Goal: Transaction & Acquisition: Book appointment/travel/reservation

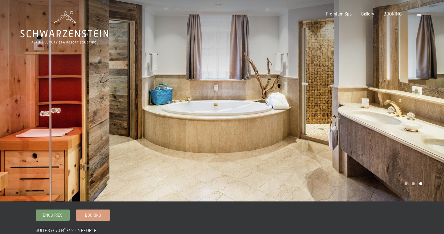
click at [418, 15] on span at bounding box center [419, 14] width 4 height 3
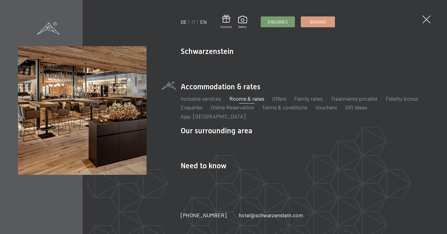
click at [183, 22] on link "DE" at bounding box center [184, 22] width 6 height 6
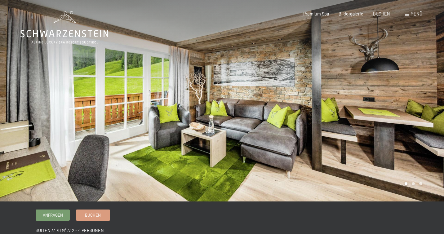
click at [416, 15] on span "Menü" at bounding box center [417, 13] width 12 height 5
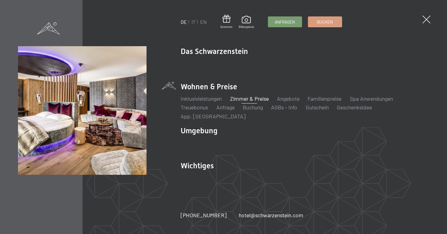
click at [246, 102] on link "Zimmer & Preise" at bounding box center [249, 98] width 39 height 7
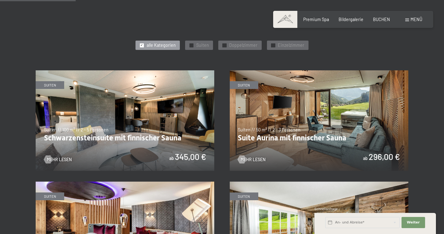
scroll to position [293, 0]
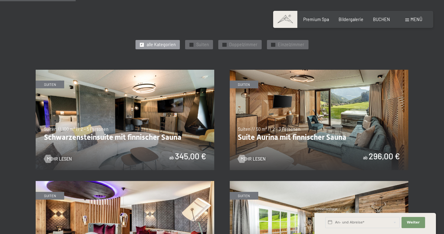
click at [313, 152] on img at bounding box center [319, 120] width 179 height 100
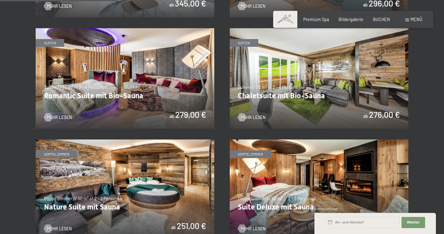
scroll to position [454, 0]
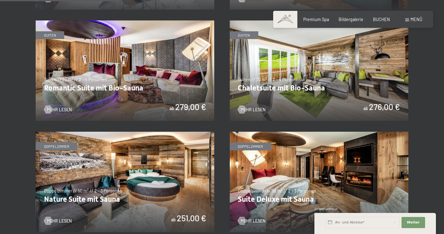
click at [149, 58] on img at bounding box center [125, 70] width 179 height 100
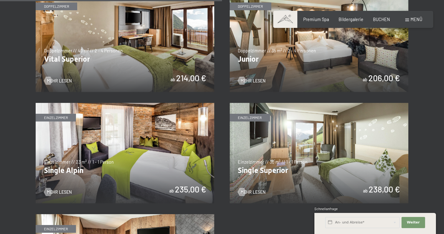
scroll to position [811, 0]
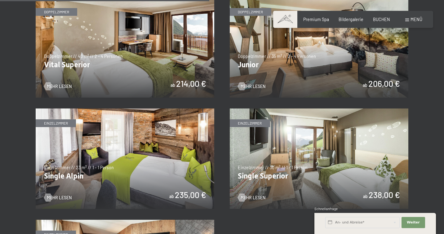
click at [332, 167] on img at bounding box center [319, 159] width 179 height 100
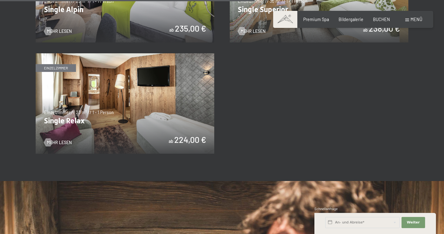
scroll to position [964, 0]
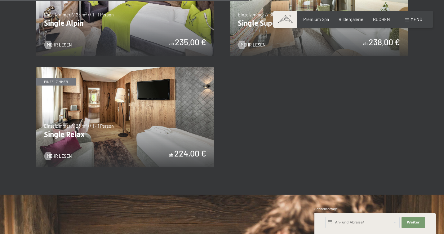
click at [126, 118] on img at bounding box center [125, 117] width 179 height 100
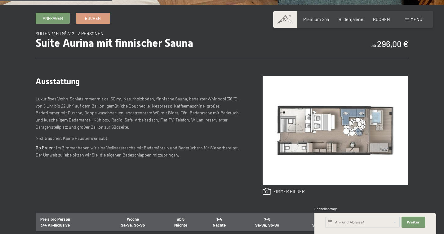
scroll to position [186, 0]
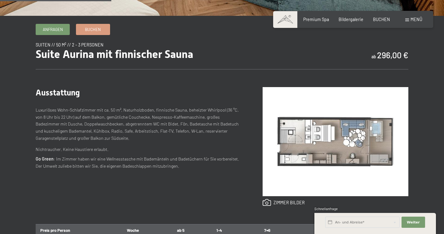
click at [317, 146] on img at bounding box center [336, 141] width 146 height 109
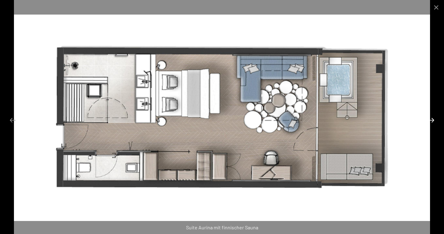
click at [433, 119] on button "Next slide" at bounding box center [431, 120] width 13 height 12
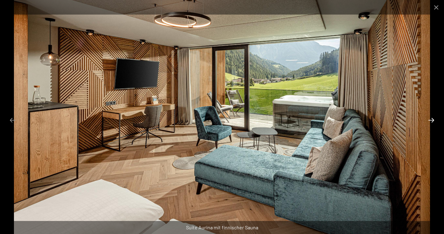
click at [433, 119] on button "Next slide" at bounding box center [431, 120] width 13 height 12
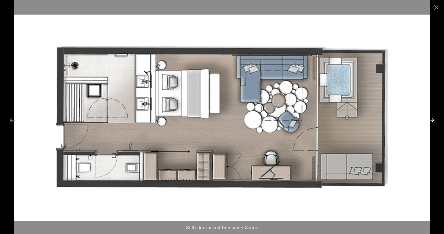
click at [433, 119] on button "Next slide" at bounding box center [431, 120] width 13 height 12
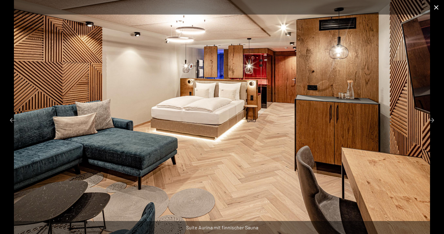
click at [436, 8] on button "Close gallery" at bounding box center [437, 7] width 16 height 15
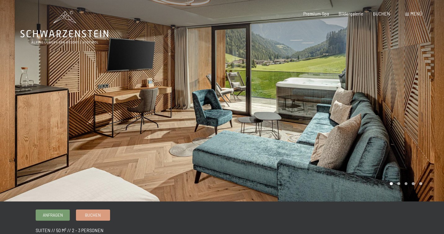
scroll to position [0, 0]
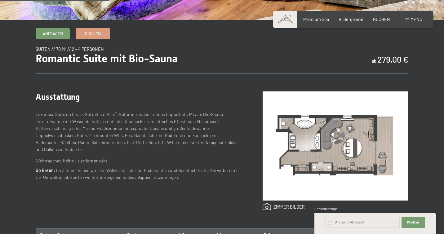
scroll to position [182, 0]
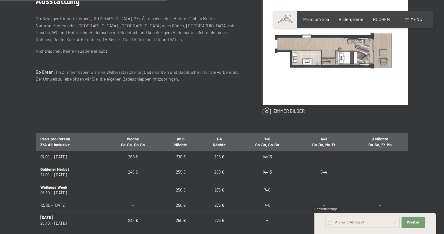
scroll to position [279, 0]
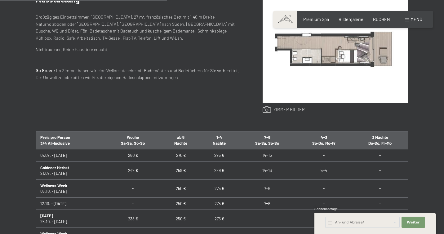
click at [293, 106] on link at bounding box center [284, 109] width 42 height 7
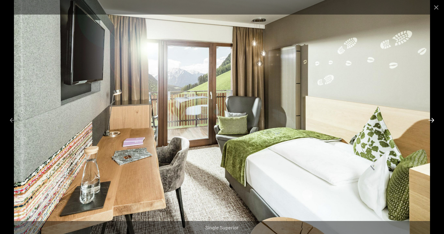
click at [433, 120] on button "Next slide" at bounding box center [431, 120] width 13 height 12
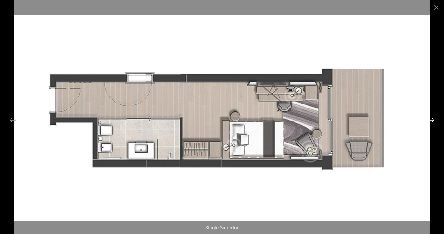
click at [433, 120] on button "Next slide" at bounding box center [431, 120] width 13 height 12
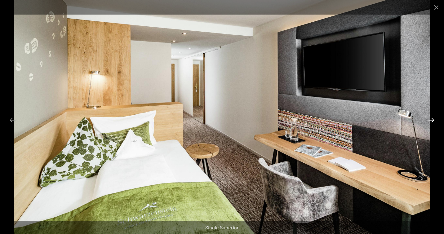
click at [433, 120] on button "Next slide" at bounding box center [431, 120] width 13 height 12
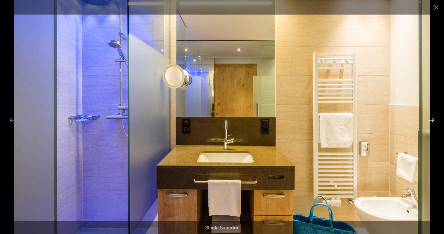
click at [433, 120] on button "Next slide" at bounding box center [431, 120] width 13 height 12
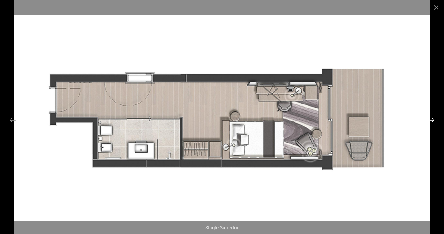
click at [433, 120] on button "Next slide" at bounding box center [431, 120] width 13 height 12
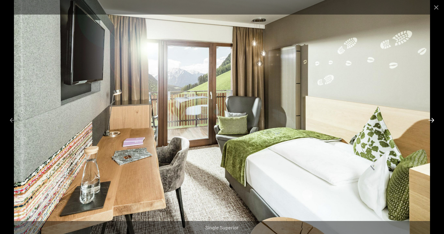
click at [433, 120] on button "Next slide" at bounding box center [431, 120] width 13 height 12
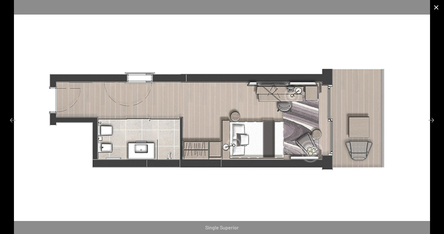
click at [437, 8] on button "Close gallery" at bounding box center [437, 7] width 16 height 15
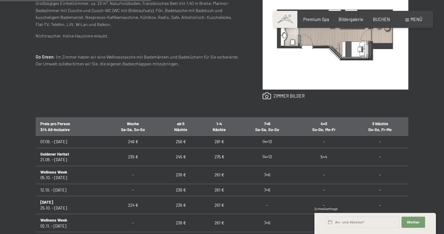
scroll to position [312, 0]
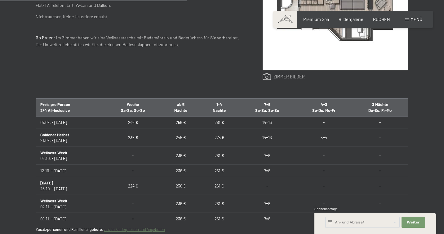
click at [291, 75] on link at bounding box center [284, 76] width 42 height 7
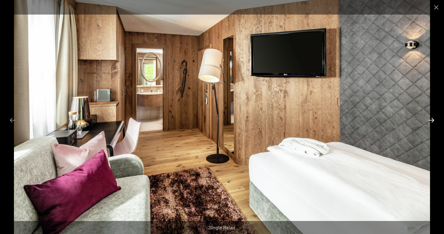
click at [431, 122] on button "Next slide" at bounding box center [431, 120] width 13 height 12
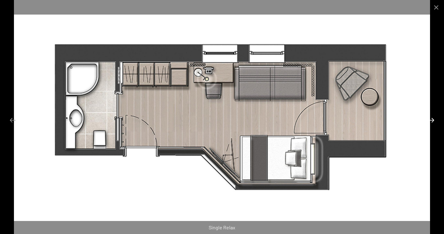
click at [431, 122] on button "Next slide" at bounding box center [431, 120] width 13 height 12
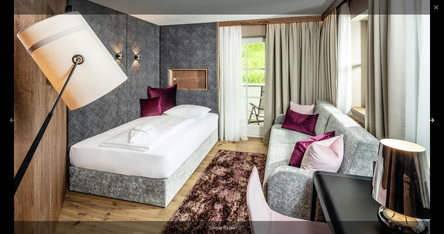
scroll to position [70, 0]
click at [436, 9] on button "Close gallery" at bounding box center [437, 7] width 16 height 15
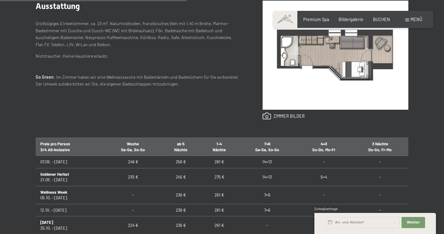
scroll to position [216, 0]
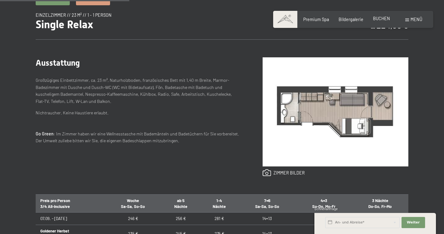
click at [379, 19] on span "BUCHEN" at bounding box center [381, 18] width 17 height 5
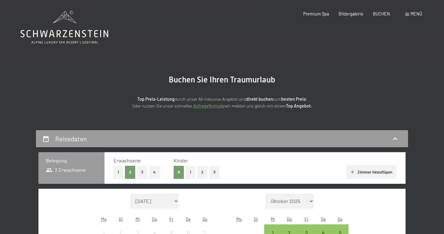
click at [140, 174] on button "3" at bounding box center [142, 172] width 10 height 13
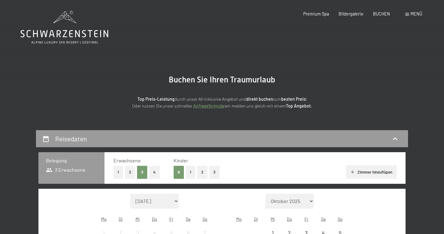
click at [131, 172] on button "2" at bounding box center [130, 172] width 10 height 13
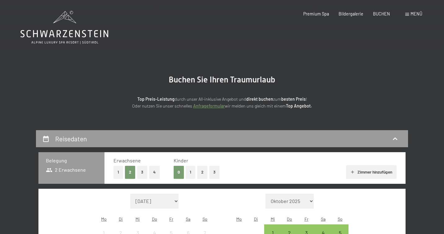
click at [190, 172] on button "1" at bounding box center [191, 172] width 10 height 13
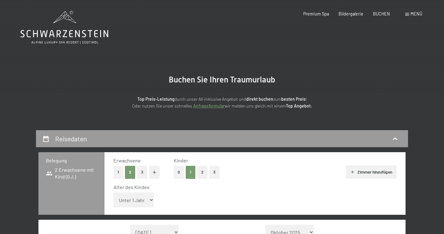
select select "16"
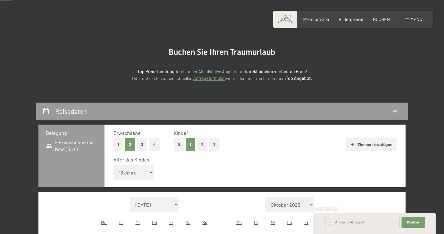
scroll to position [72, 0]
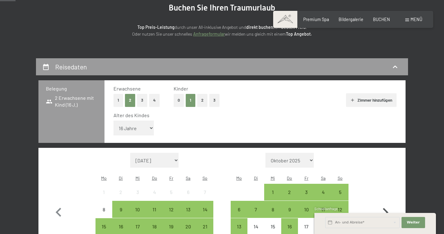
click at [388, 204] on icon "button" at bounding box center [386, 213] width 18 height 18
select select "[DATE]"
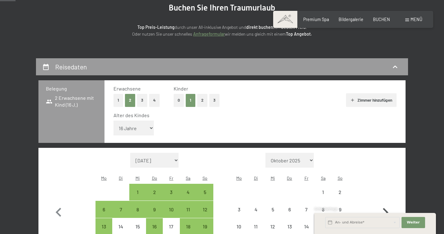
click at [388, 204] on icon "button" at bounding box center [386, 213] width 18 height 18
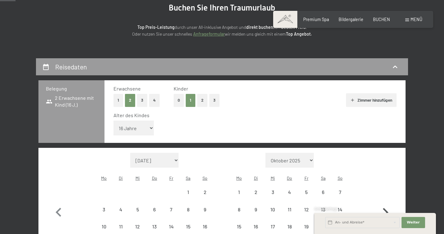
click at [388, 204] on icon "button" at bounding box center [386, 213] width 18 height 18
select select "2026-01-01"
select select "2026-02-01"
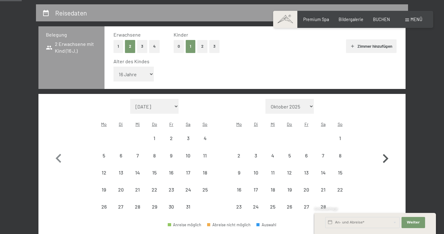
select select "2026-01-01"
select select "2026-02-01"
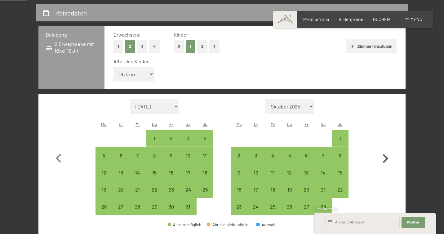
scroll to position [127, 0]
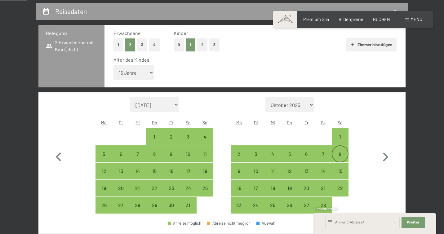
click at [342, 146] on div "8" at bounding box center [341, 154] width 16 height 16
select select "2026-01-01"
select select "2026-02-01"
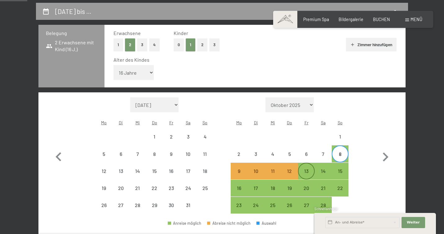
click at [308, 169] on div "13" at bounding box center [307, 177] width 16 height 16
select select "2026-01-01"
select select "2026-02-01"
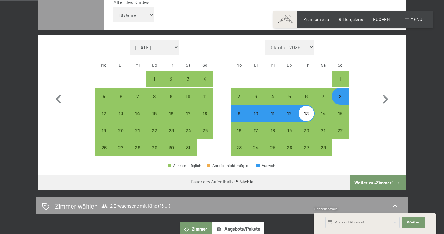
click at [366, 175] on button "Weiter zu „Zimmer“" at bounding box center [378, 182] width 56 height 15
select select "2026-01-01"
select select "2026-02-01"
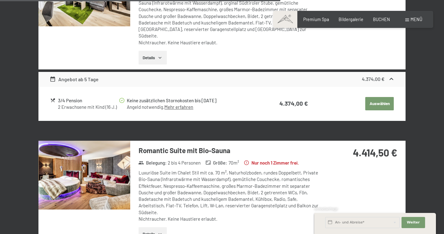
scroll to position [896, 0]
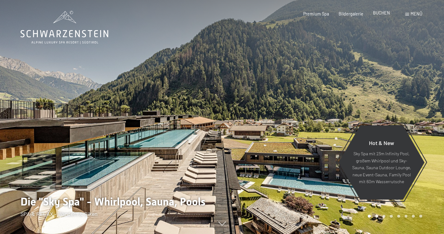
click at [380, 13] on span "BUCHEN" at bounding box center [381, 12] width 17 height 5
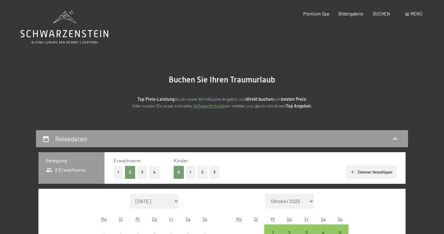
click at [189, 172] on button "1" at bounding box center [191, 172] width 10 height 13
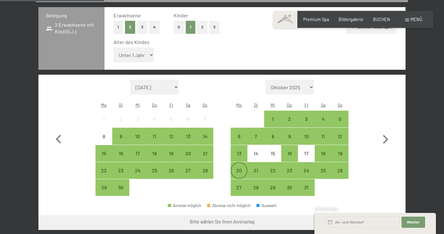
scroll to position [146, 0]
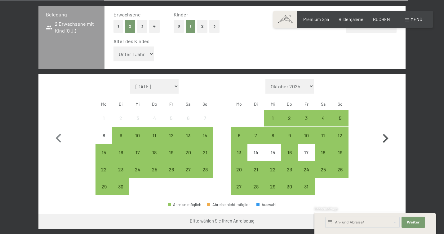
click at [386, 130] on icon "button" at bounding box center [386, 139] width 18 height 18
select select "[DATE]"
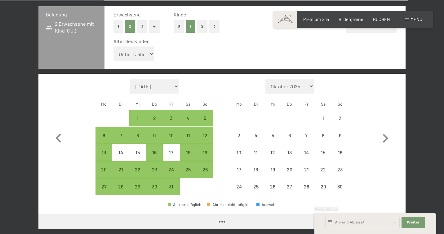
select select "[DATE]"
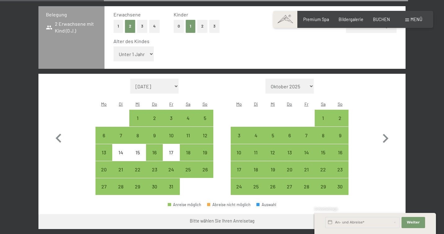
select select "16"
select select "[DATE]"
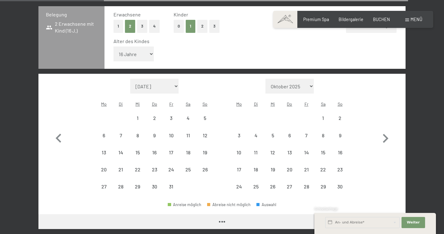
select select "[DATE]"
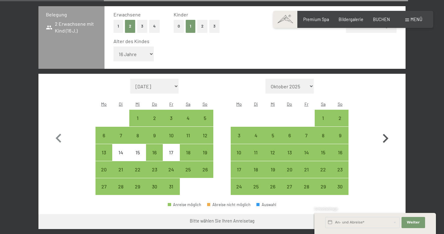
click at [386, 130] on icon "button" at bounding box center [386, 139] width 18 height 18
select select "[DATE]"
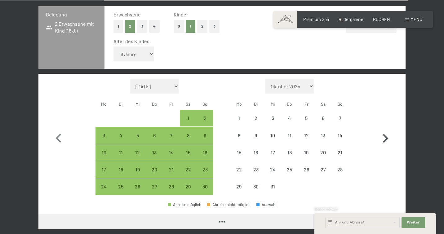
select select "[DATE]"
